Goal: Information Seeking & Learning: Learn about a topic

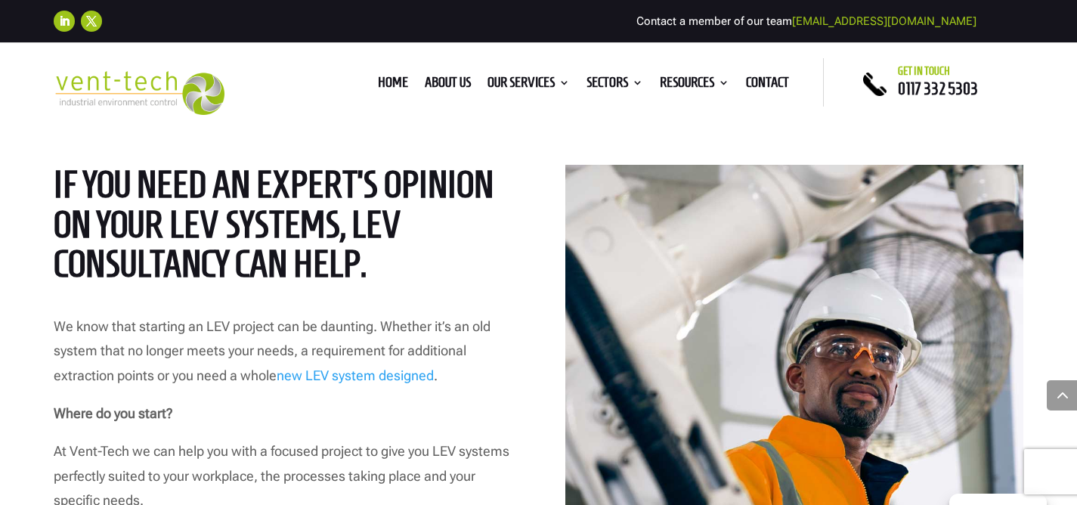
scroll to position [692, 0]
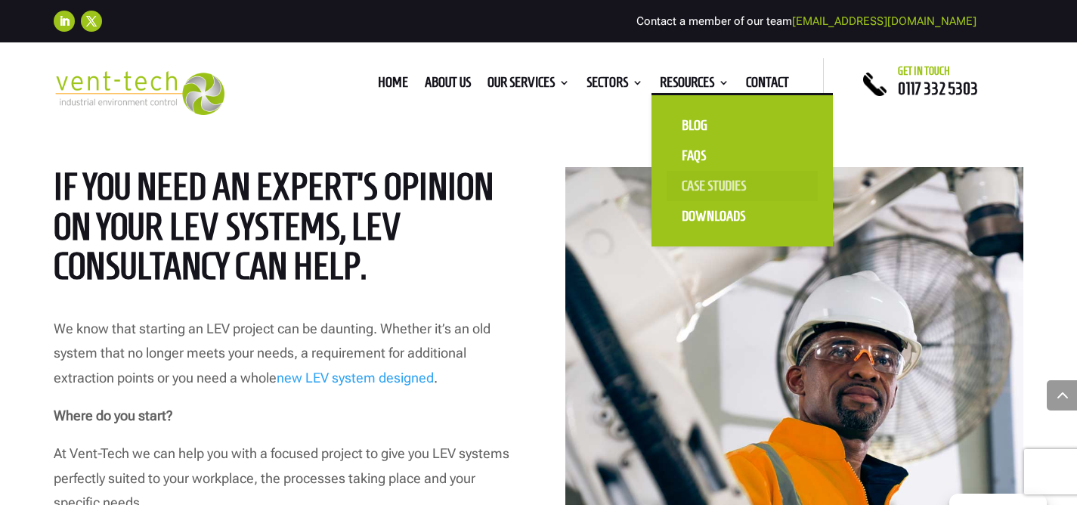
click at [732, 187] on link "Case Studies" at bounding box center [742, 186] width 151 height 30
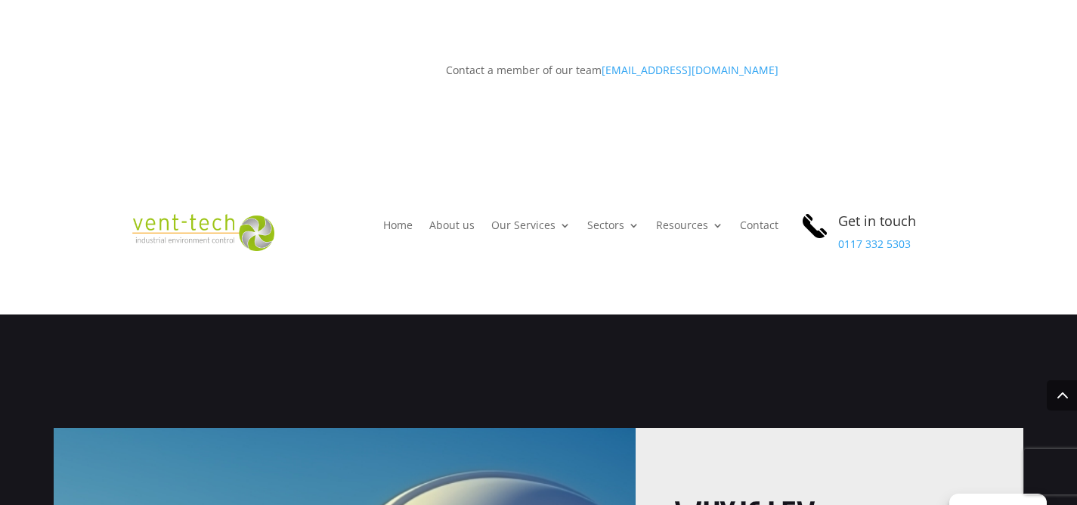
scroll to position [982, 0]
